Goal: Navigation & Orientation: Go to known website

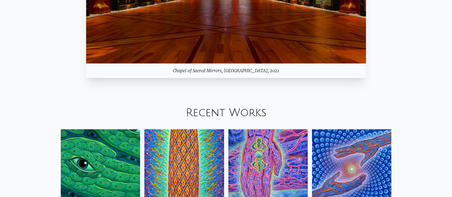
scroll to position [617, 0]
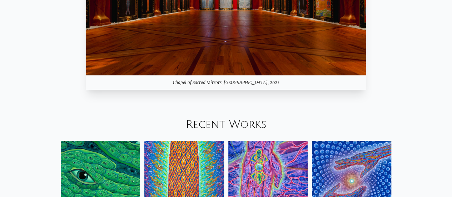
click at [91, 141] on img at bounding box center [100, 180] width 79 height 79
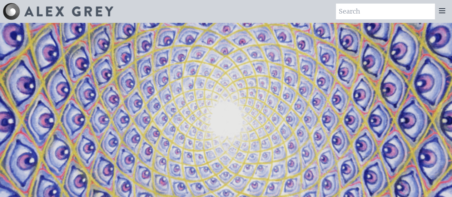
click at [97, 15] on img at bounding box center [68, 11] width 89 height 10
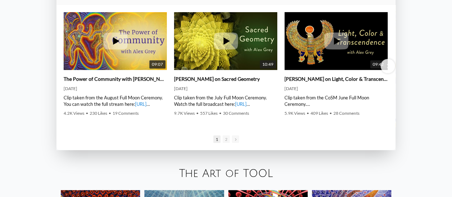
scroll to position [1037, 0]
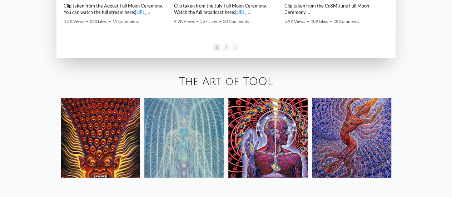
click at [193, 98] on img at bounding box center [183, 137] width 79 height 79
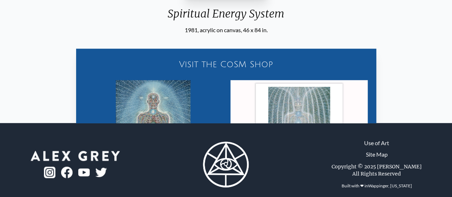
scroll to position [235, 0]
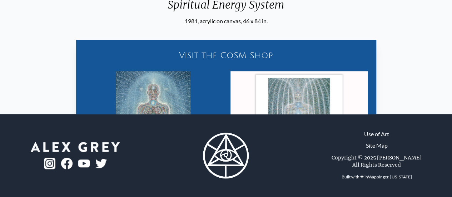
click at [214, 56] on div "Visit the CoSM Shop" at bounding box center [226, 55] width 292 height 23
